Goal: Information Seeking & Learning: Learn about a topic

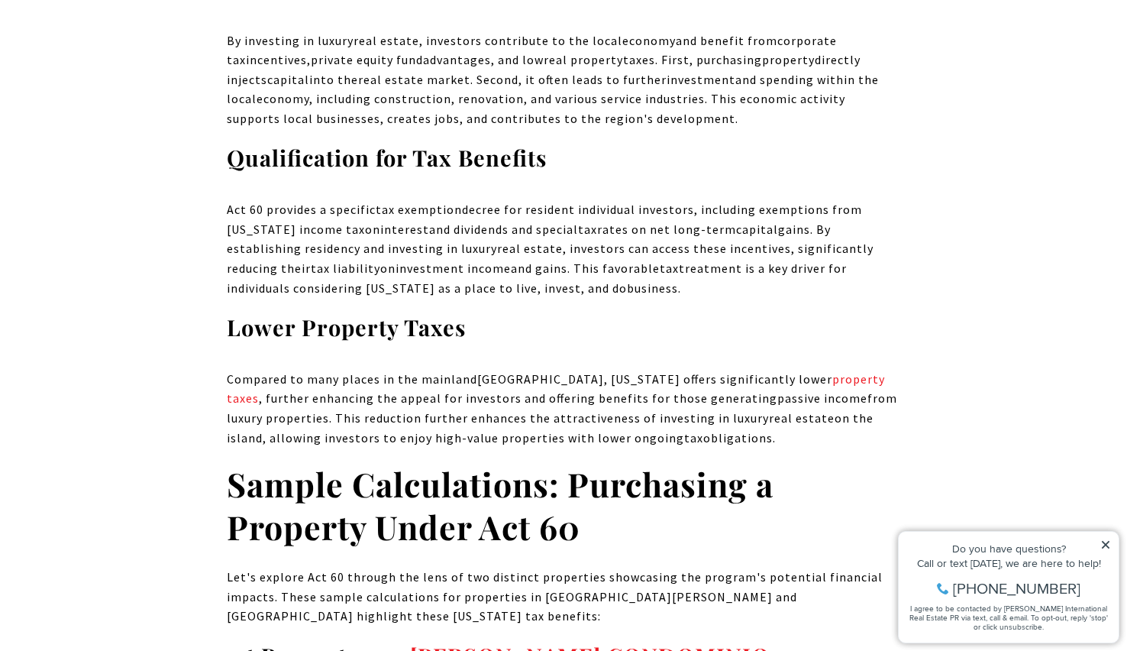
scroll to position [7168, 0]
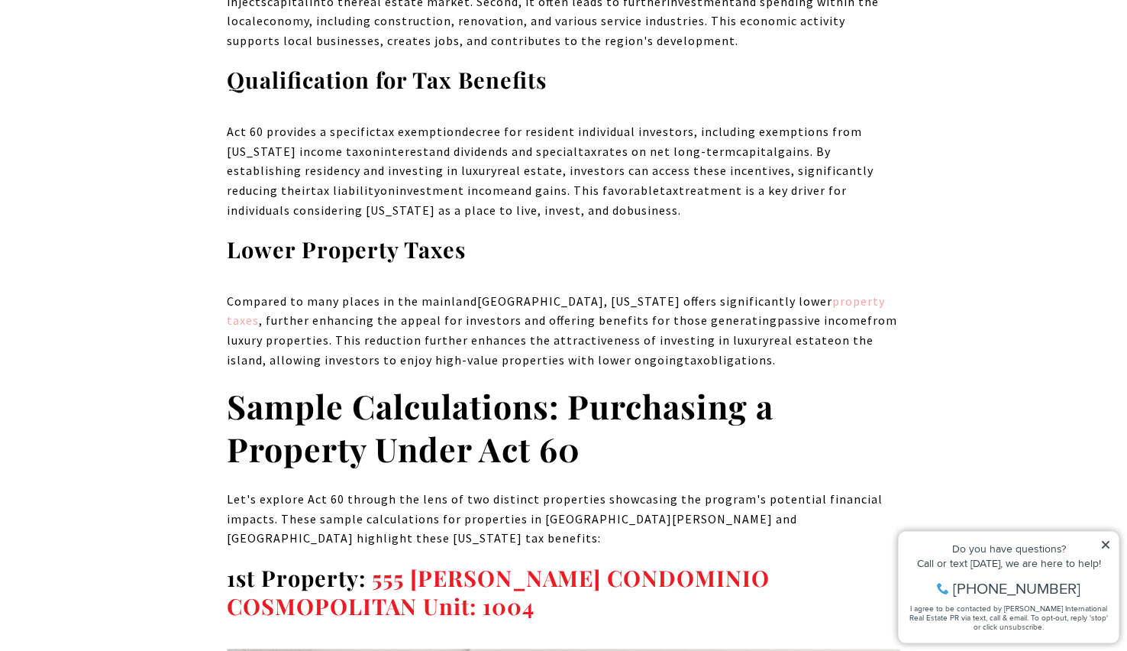
click at [801, 293] on span "property taxes" at bounding box center [556, 310] width 658 height 35
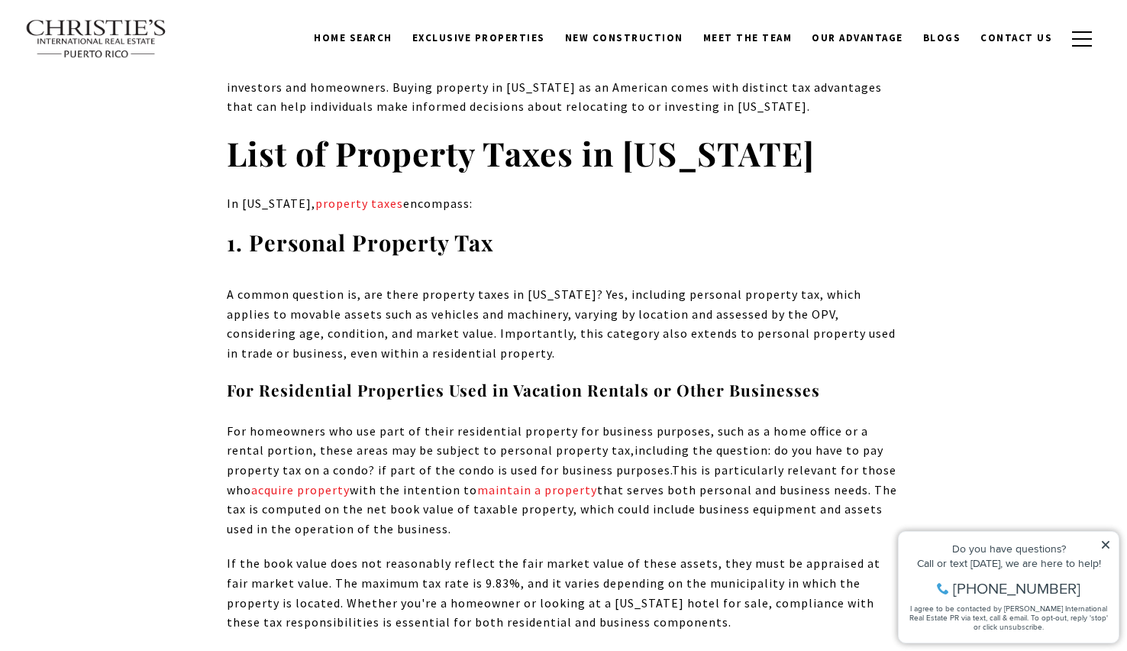
scroll to position [1948, 0]
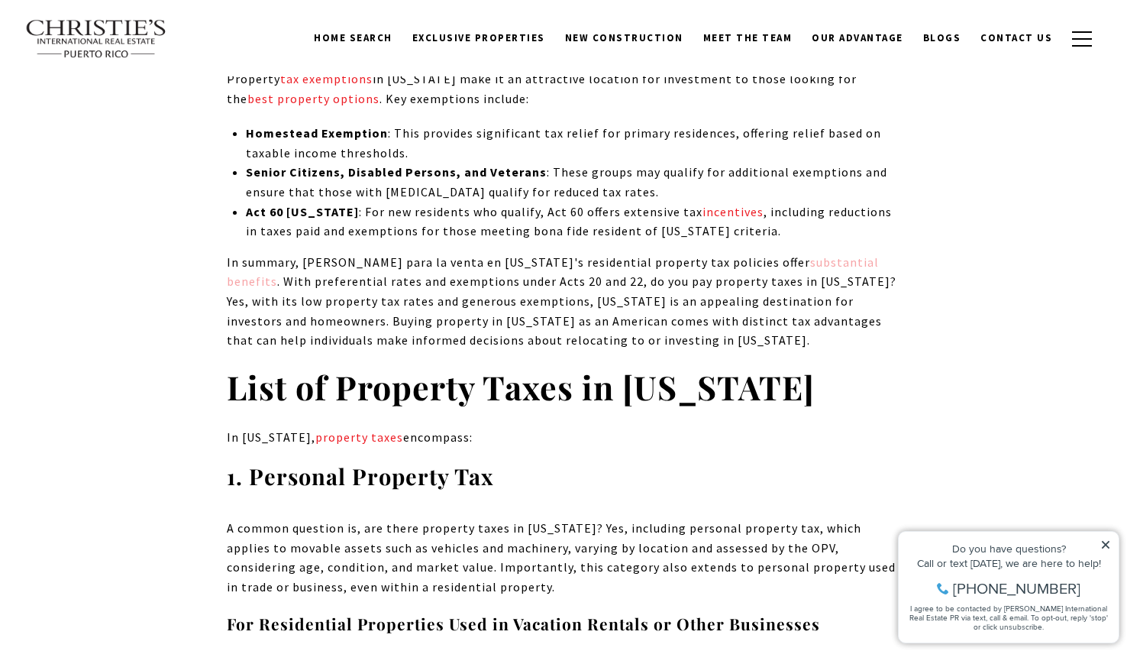
click at [763, 254] on link "substantial benefits" at bounding box center [553, 271] width 652 height 35
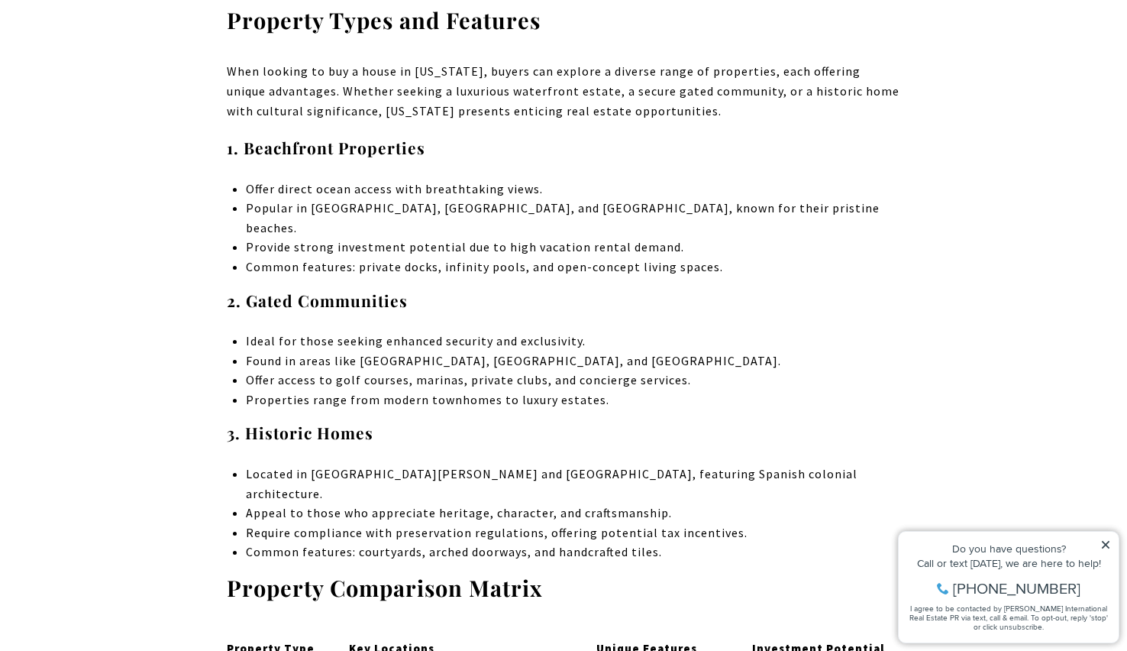
scroll to position [4363, 0]
